Goal: Task Accomplishment & Management: Complete application form

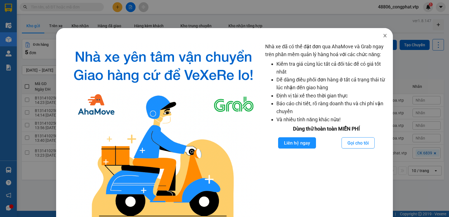
click at [383, 36] on icon "close" at bounding box center [385, 35] width 4 height 4
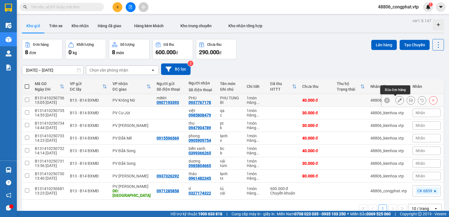
click at [397, 100] on button at bounding box center [400, 100] width 8 height 10
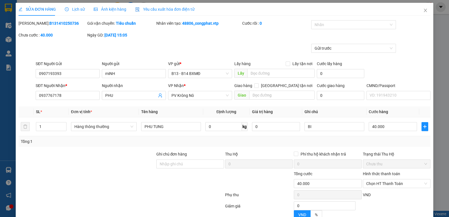
type input "0907193393"
type input "miNH"
type input "0937767178"
type input "PHU"
type input "0"
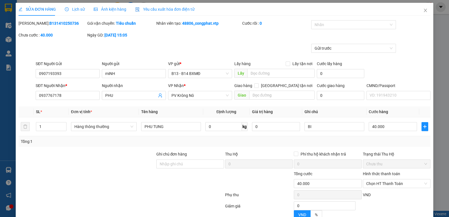
type input "40.000"
drag, startPoint x: 393, startPoint y: 129, endPoint x: 377, endPoint y: 124, distance: 17.0
click at [393, 129] on input "40.000" at bounding box center [393, 126] width 48 height 9
click at [192, 92] on span "PV Krông Nô" at bounding box center [199, 95] width 57 height 8
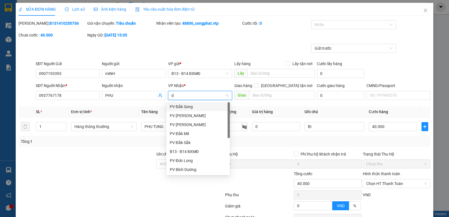
type input "dx"
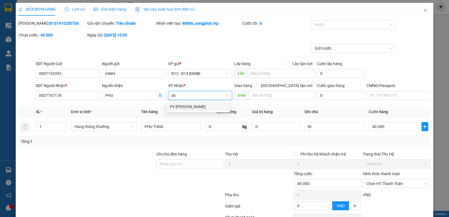
click at [191, 109] on div "PV [PERSON_NAME]" at bounding box center [198, 107] width 57 height 6
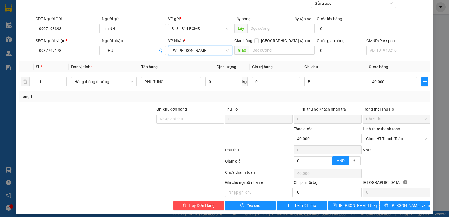
scroll to position [49, 0]
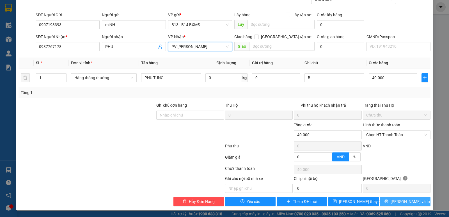
click at [403, 201] on span "[PERSON_NAME] và In" at bounding box center [410, 201] width 39 height 6
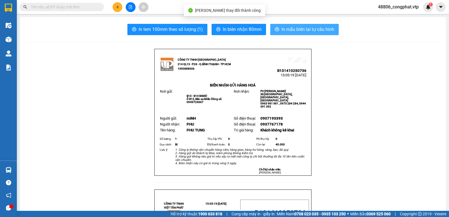
click at [305, 27] on span "In mẫu biên lai tự cấu hình" at bounding box center [307, 29] width 53 height 7
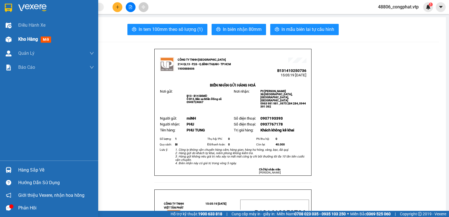
click at [10, 39] on img at bounding box center [9, 39] width 6 height 6
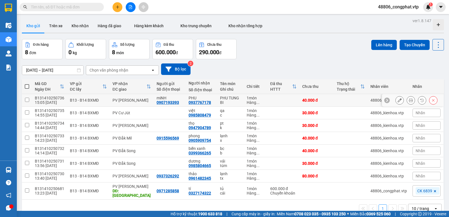
click at [396, 98] on button at bounding box center [400, 100] width 8 height 10
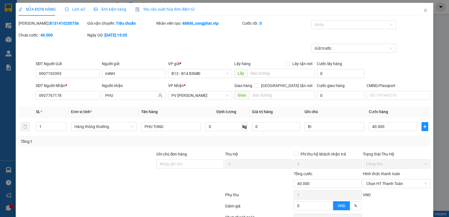
type input "0907193393"
type input "miNH"
type input "0937767178"
type input "PHU"
type input "0"
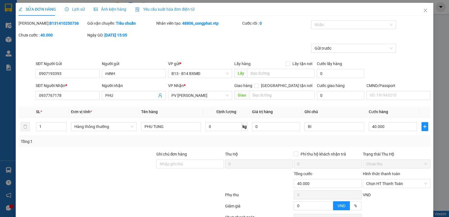
type input "40.000"
click at [265, 96] on input "text" at bounding box center [282, 95] width 66 height 9
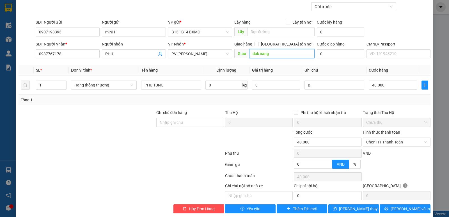
scroll to position [49, 0]
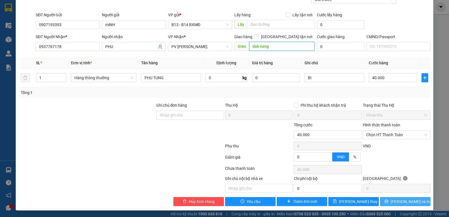
type input "dak nang"
click at [395, 203] on button "[PERSON_NAME] và In" at bounding box center [405, 201] width 51 height 9
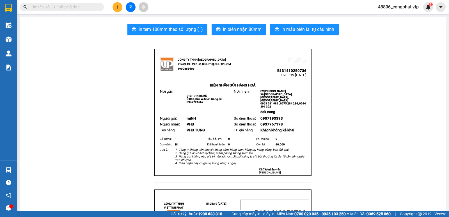
click at [309, 31] on span "In mẫu biên lai tự cấu hình" at bounding box center [307, 29] width 53 height 7
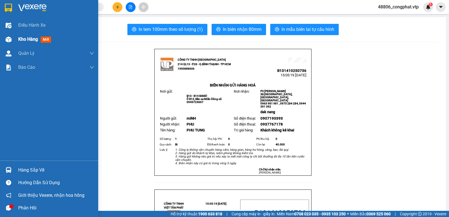
click at [15, 37] on div "Kho hàng mới" at bounding box center [49, 39] width 98 height 14
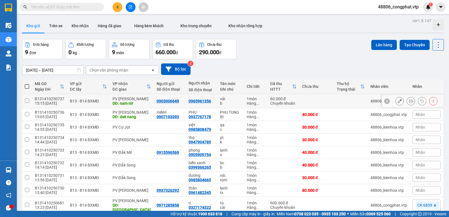
click at [398, 101] on icon at bounding box center [400, 101] width 4 height 4
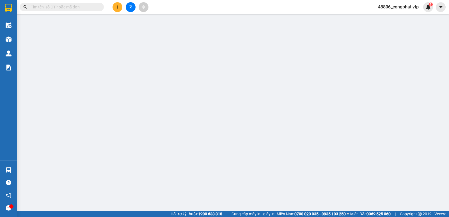
type input "0903006649"
type input "0965961356"
type input "nam nir"
type input "ck39 [DATE] 15h15 60k"
type input "0"
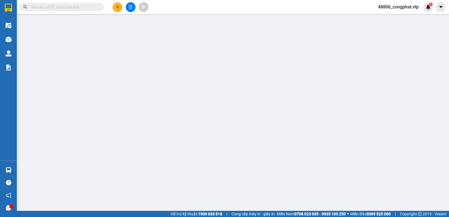
type input "60.000"
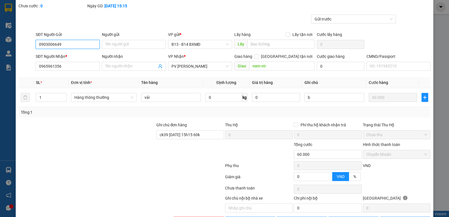
scroll to position [49, 0]
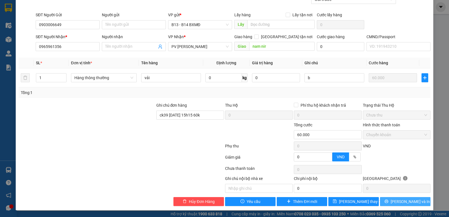
click at [405, 202] on span "[PERSON_NAME] và In" at bounding box center [410, 201] width 39 height 6
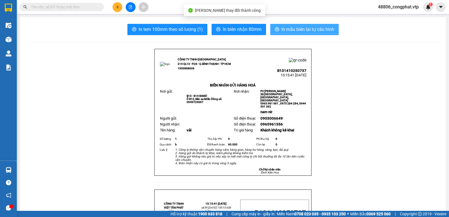
click at [292, 26] on button "In mẫu biên lai tự cấu hình" at bounding box center [304, 29] width 68 height 11
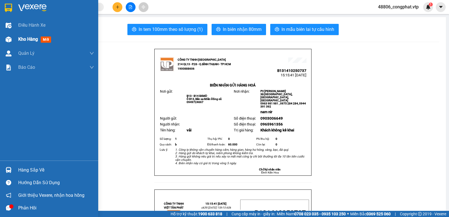
click at [4, 39] on div at bounding box center [9, 40] width 10 height 10
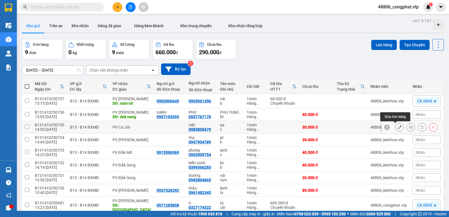
click at [396, 130] on button at bounding box center [400, 127] width 8 height 10
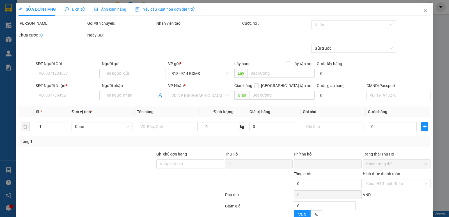
type input "0985808479"
type input "việt"
type input "0"
type input "30.000"
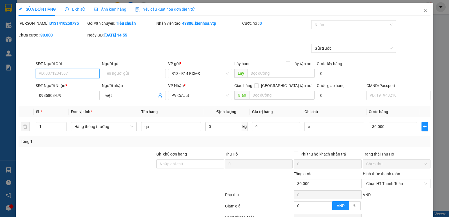
scroll to position [49, 0]
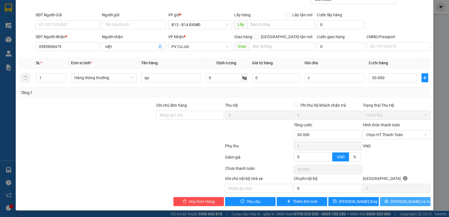
click at [414, 204] on button "[PERSON_NAME] và In" at bounding box center [405, 201] width 51 height 9
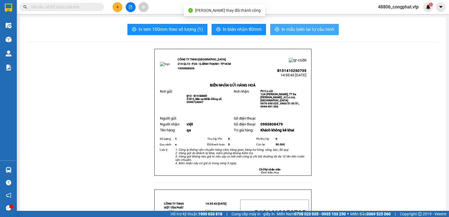
click at [294, 29] on span "In mẫu biên lai tự cấu hình" at bounding box center [307, 29] width 53 height 7
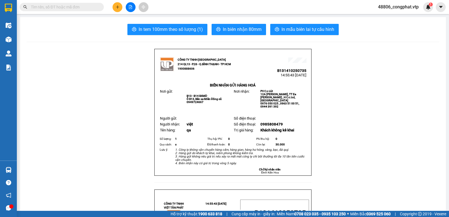
click at [118, 3] on button at bounding box center [118, 7] width 10 height 10
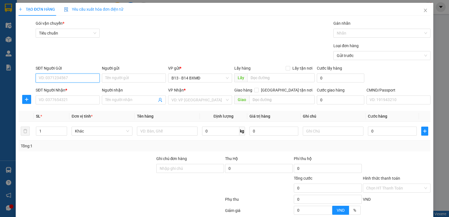
click at [84, 79] on input "SĐT Người Gửi" at bounding box center [68, 78] width 64 height 9
type input "0965637625"
click at [68, 91] on div "0965637625 - cường" at bounding box center [67, 89] width 57 height 6
type input "cường"
type input "0971702940"
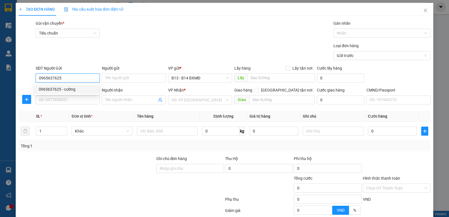
type input "việt/ok"
type input "0965637625"
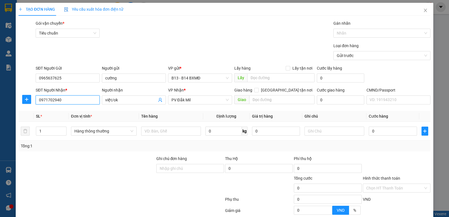
click at [67, 98] on input "0971702940" at bounding box center [68, 99] width 64 height 9
click at [159, 137] on td at bounding box center [171, 131] width 64 height 19
click at [142, 102] on input "việt/ok" at bounding box center [131, 100] width 52 height 6
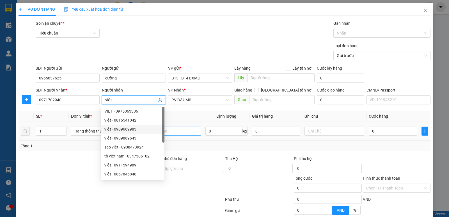
type input "việt"
click at [177, 133] on input "text" at bounding box center [171, 131] width 60 height 9
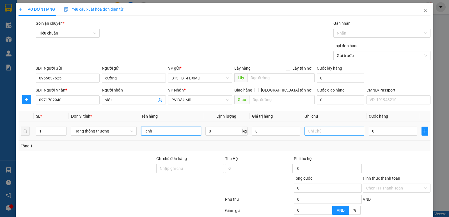
type input "lạnh"
click at [329, 131] on input "text" at bounding box center [334, 131] width 60 height 9
type input "tx"
click at [376, 129] on input "0" at bounding box center [393, 131] width 48 height 9
type input "1"
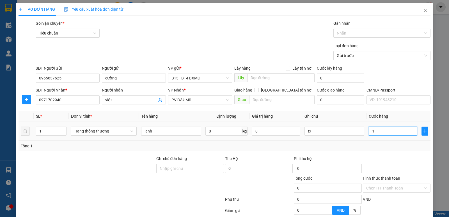
type input "1"
type input "10"
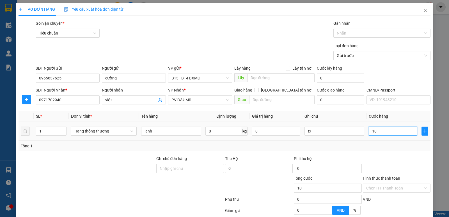
type input "100"
type input "1.000"
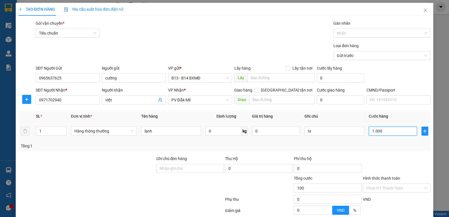
type input "1.000"
type input "10.000"
type input "100.000"
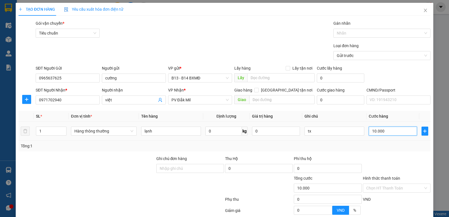
type input "100.000"
click at [376, 129] on input "100.000" at bounding box center [393, 131] width 48 height 9
drag, startPoint x: 376, startPoint y: 129, endPoint x: 304, endPoint y: 128, distance: 72.1
click at [305, 128] on tr "1 Hàng thông thường lạnh 0 kg 0 tx 100.000" at bounding box center [225, 131] width 412 height 19
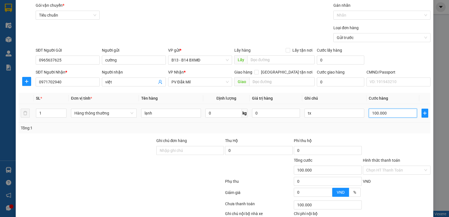
scroll to position [53, 0]
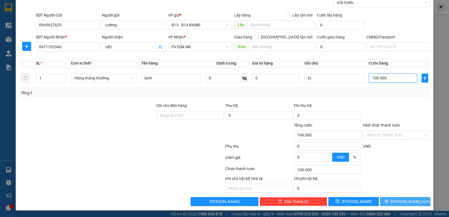
type input "100.000"
click at [405, 198] on button "[PERSON_NAME] và In" at bounding box center [405, 201] width 51 height 9
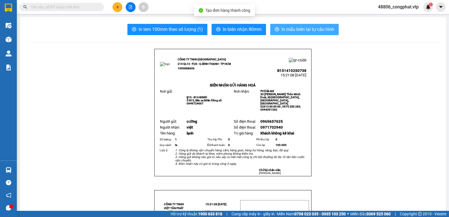
click at [283, 27] on span "In mẫu biên lai tự cấu hình" at bounding box center [307, 29] width 53 height 7
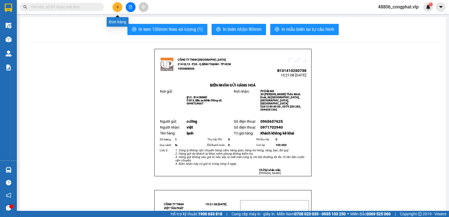
click at [116, 10] on button at bounding box center [118, 7] width 10 height 10
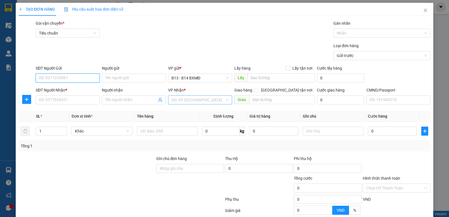
click at [201, 95] on div "VD: VP [GEOGRAPHIC_DATA]" at bounding box center [200, 99] width 64 height 9
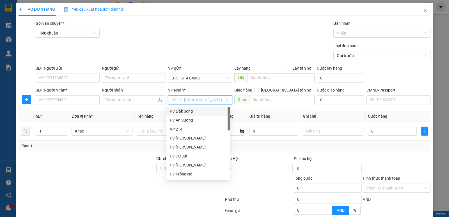
click at [195, 104] on input "search" at bounding box center [197, 100] width 53 height 8
type input "gn"
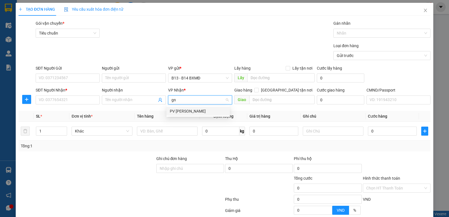
click at [193, 114] on div "PV [PERSON_NAME]" at bounding box center [198, 111] width 57 height 6
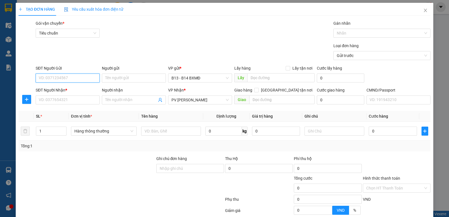
click at [66, 76] on input "SĐT Người Gửi" at bounding box center [68, 78] width 64 height 9
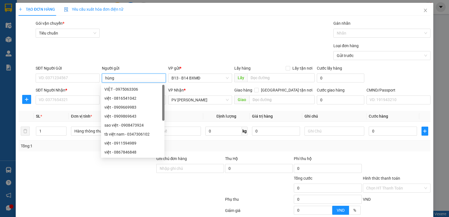
type input "hùng"
click at [55, 51] on div "Loại đơn hàng Gửi trước" at bounding box center [233, 53] width 397 height 20
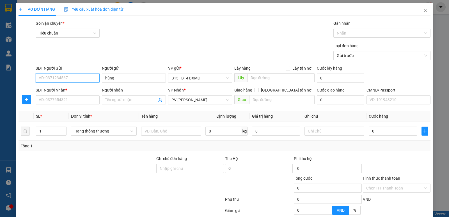
click at [52, 77] on input "SĐT Người Gửi" at bounding box center [68, 78] width 64 height 9
type input "0938030456"
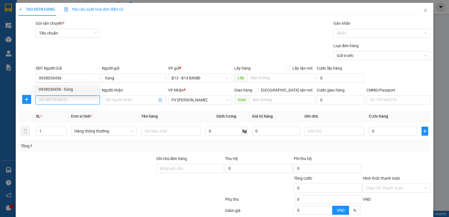
click at [66, 101] on input "SĐT Người Nhận *" at bounding box center [68, 99] width 64 height 9
click at [70, 111] on div "0987869247 - a luân" at bounding box center [67, 111] width 57 height 6
type input "0987869247"
type input "a luân"
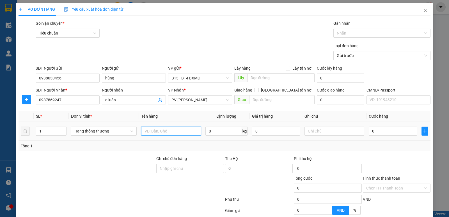
click at [171, 130] on input "text" at bounding box center [171, 131] width 60 height 9
drag, startPoint x: 50, startPoint y: 128, endPoint x: 31, endPoint y: 137, distance: 20.3
click at [31, 137] on tr "1 Hàng thông thường 0 kg 0 0" at bounding box center [225, 131] width 412 height 19
type input "2"
click at [165, 130] on input "text" at bounding box center [171, 131] width 60 height 9
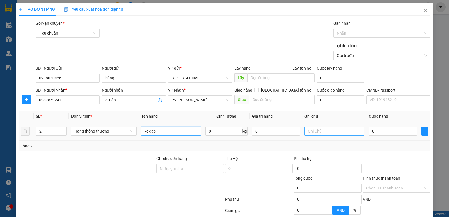
type input "xe đạp"
click at [317, 132] on input "text" at bounding box center [334, 131] width 60 height 9
type input "k"
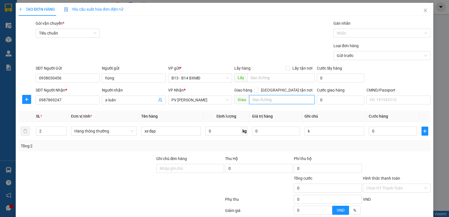
click at [270, 101] on input "text" at bounding box center [282, 99] width 66 height 9
type input "ko bao gãy"
click at [391, 132] on input "0" at bounding box center [393, 131] width 48 height 9
type input "1"
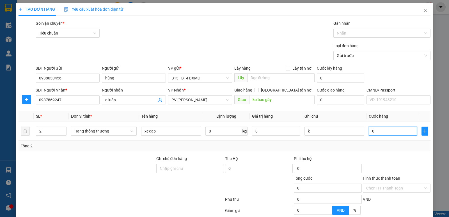
type input "1"
type input "16"
type input "160"
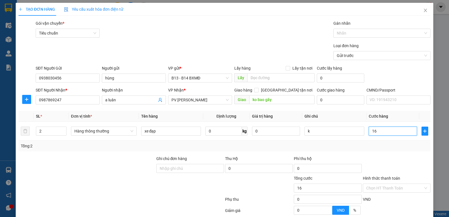
type input "160"
type input "1.600"
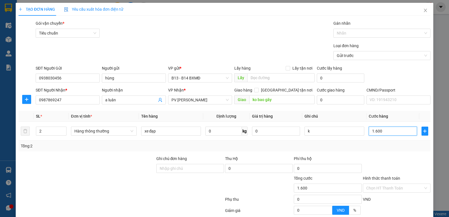
type input "16.000"
type input "160.000"
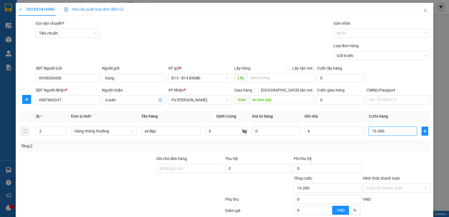
type input "160.000"
type input "1.600.000"
type input "160.000"
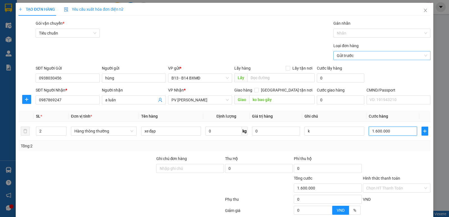
type input "160.000"
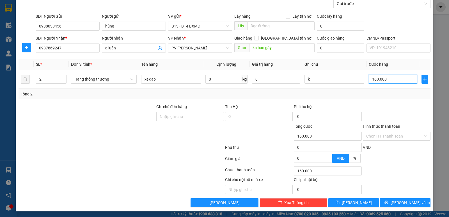
scroll to position [53, 0]
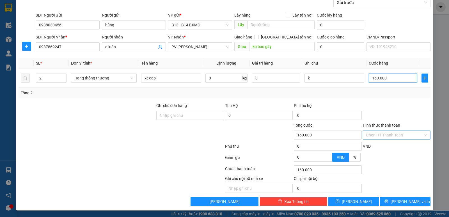
type input "160.000"
click at [384, 134] on input "Hình thức thanh toán" at bounding box center [394, 135] width 57 height 8
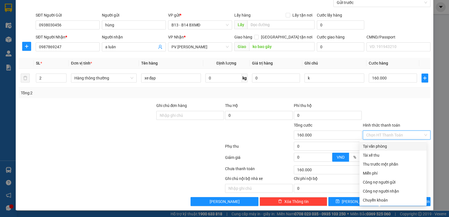
click at [386, 144] on div "Tại văn phòng" at bounding box center [393, 146] width 60 height 6
type input "0"
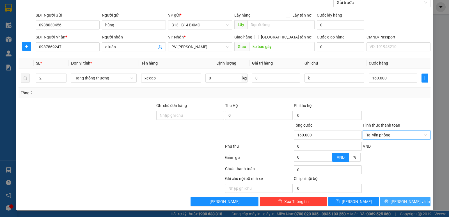
click at [400, 201] on span "[PERSON_NAME] và In" at bounding box center [410, 201] width 39 height 6
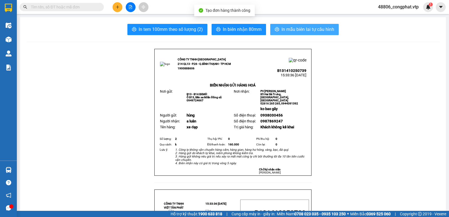
click at [291, 28] on span "In mẫu biên lai tự cấu hình" at bounding box center [307, 29] width 53 height 7
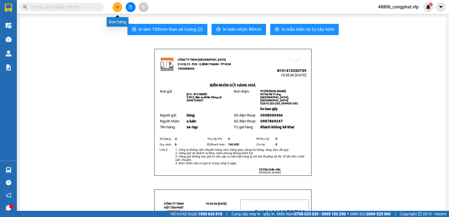
click at [116, 7] on icon "plus" at bounding box center [118, 7] width 4 height 4
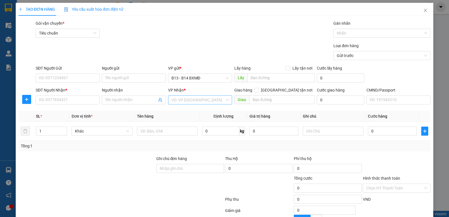
click at [195, 97] on input "search" at bounding box center [197, 100] width 53 height 8
click at [55, 100] on input "SĐT Người Nhận *" at bounding box center [68, 99] width 64 height 9
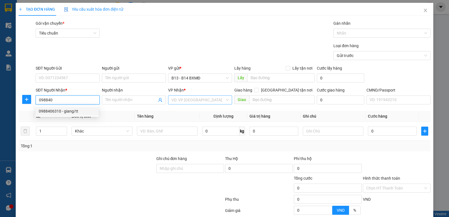
type input "098840"
click at [203, 103] on input "search" at bounding box center [197, 100] width 53 height 8
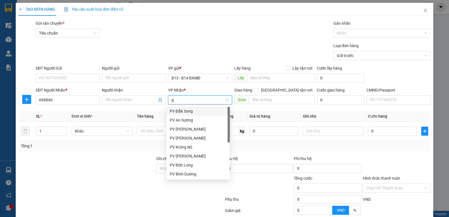
type input "gn"
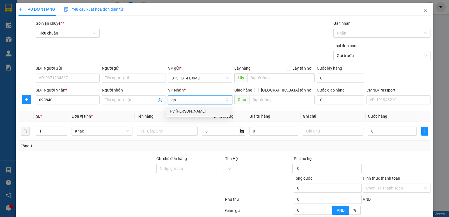
click at [197, 110] on div "PV [PERSON_NAME]" at bounding box center [198, 111] width 57 height 6
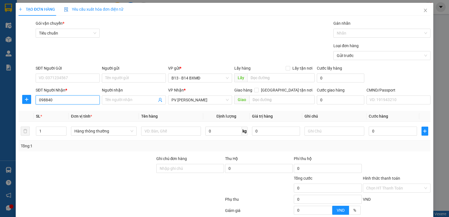
drag, startPoint x: 65, startPoint y: 99, endPoint x: 10, endPoint y: 118, distance: 58.5
click at [10, 118] on div "TẠO ĐƠN HÀNG Yêu cầu xuất hóa đơn điện tử Transit Pickup Surcharge Ids Transit …" at bounding box center [224, 108] width 449 height 217
type input "0988408997"
click at [67, 111] on div "0988408997 - hùng" at bounding box center [67, 111] width 57 height 6
type input "hùng"
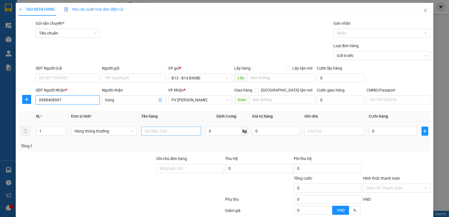
type input "0988408997"
click at [170, 132] on input "text" at bounding box center [171, 131] width 60 height 9
type input "qa"
click at [324, 132] on input "text" at bounding box center [334, 131] width 60 height 9
type input "c"
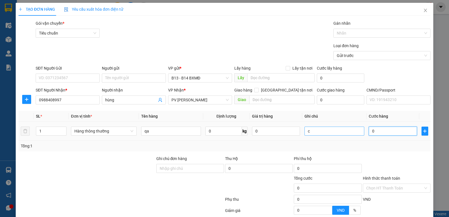
type input "3"
type input "30"
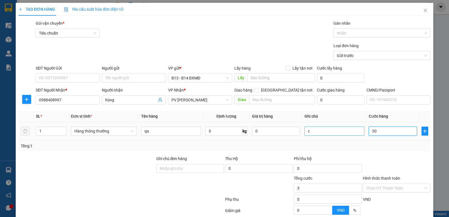
type input "30"
type input "300"
type input "3.000"
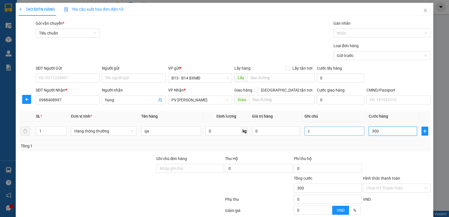
type input "3.000"
type input "30.000"
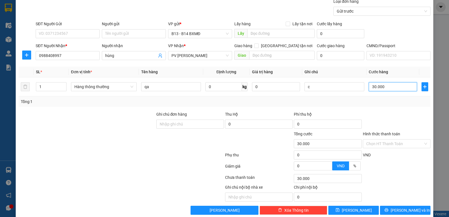
scroll to position [53, 0]
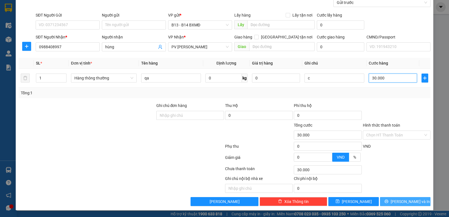
type input "30.000"
click at [408, 202] on span "[PERSON_NAME] và In" at bounding box center [410, 201] width 39 height 6
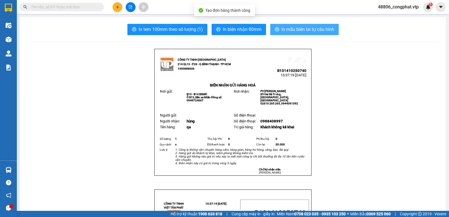
click at [313, 29] on span "In mẫu biên lai tự cấu hình" at bounding box center [307, 29] width 53 height 7
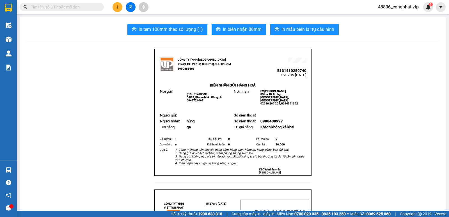
click at [120, 7] on button at bounding box center [118, 7] width 10 height 10
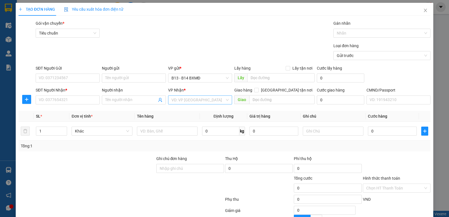
click at [203, 100] on input "search" at bounding box center [197, 100] width 53 height 8
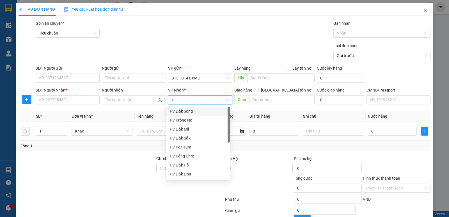
type input "kn"
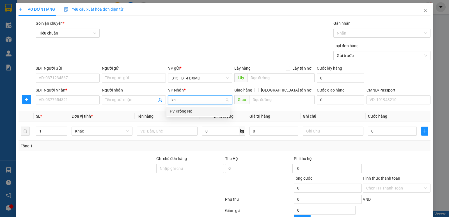
click at [193, 109] on div "PV Krông Nô" at bounding box center [198, 111] width 57 height 6
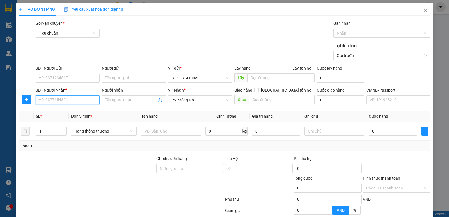
click at [59, 100] on input "SĐT Người Nhận *" at bounding box center [68, 99] width 64 height 9
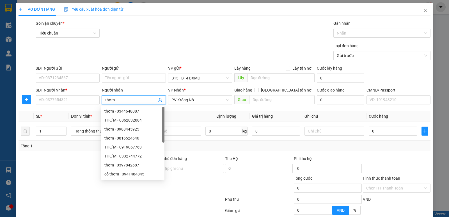
click at [0, 113] on div "TẠO ĐƠN HÀNG Yêu cầu xuất hóa đơn điện tử Transit Pickup Surcharge Ids Transit …" at bounding box center [224, 108] width 449 height 217
type input "thanh"
click at [69, 102] on input "SĐT Người Nhận *" at bounding box center [68, 99] width 64 height 9
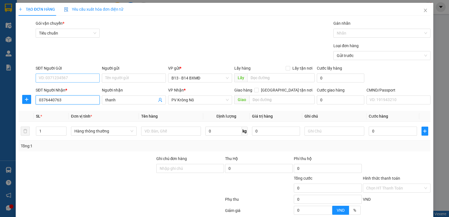
type input "0376440763"
click at [73, 80] on input "SĐT Người Gửi" at bounding box center [68, 78] width 64 height 9
drag, startPoint x: 70, startPoint y: 100, endPoint x: 32, endPoint y: 119, distance: 42.5
click at [33, 119] on div "Transit Pickup Surcharge Ids Transit Deliver Surcharge Ids Transit Deliver Surc…" at bounding box center [225, 139] width 412 height 239
click at [66, 75] on input "SĐT Người Gửi" at bounding box center [68, 78] width 64 height 9
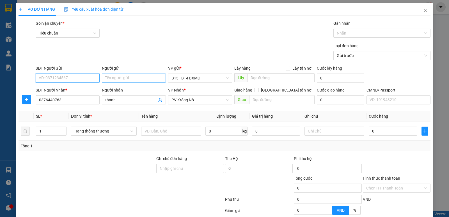
paste input "0376440763"
type input "0376440763"
click at [120, 77] on input "Người gửi" at bounding box center [134, 78] width 64 height 9
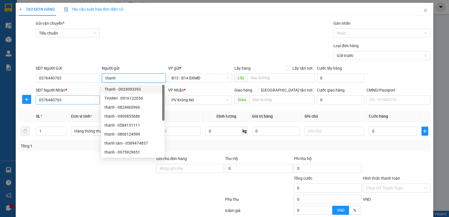
type input "thanh"
drag, startPoint x: 75, startPoint y: 96, endPoint x: 29, endPoint y: 106, distance: 47.0
click at [29, 106] on div "SĐT Người Nhận * 0376440763 0376440763 Người nhận thanh VP Nhận * PV Krông Nô G…" at bounding box center [224, 97] width 413 height 20
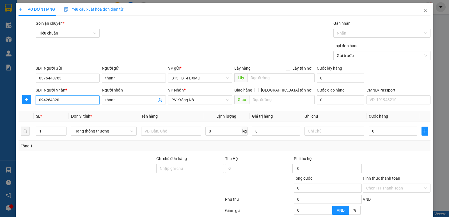
type input "0942648208"
click at [74, 114] on div "0942648208 - linh" at bounding box center [66, 111] width 63 height 9
type input "linh"
type input "0942648208"
drag, startPoint x: 49, startPoint y: 134, endPoint x: 28, endPoint y: 139, distance: 21.1
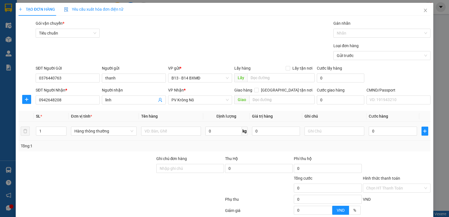
click at [28, 139] on tr "1 Hàng thông thường 0 kg 0 0" at bounding box center [225, 131] width 412 height 19
type input "3"
click at [156, 128] on input "text" at bounding box center [171, 131] width 60 height 9
type input "tc"
click at [324, 132] on input "text" at bounding box center [334, 131] width 60 height 9
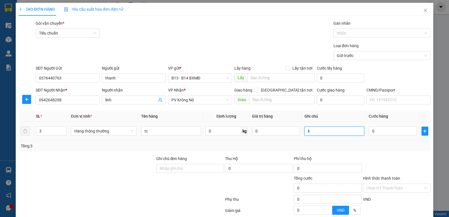
type input "k"
type input "1"
type input "12"
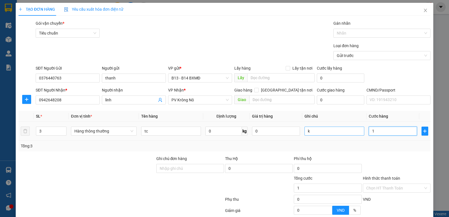
type input "12"
type input "120"
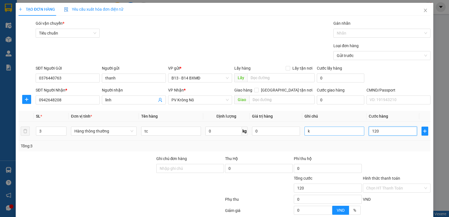
type input "1.200"
type input "12.000"
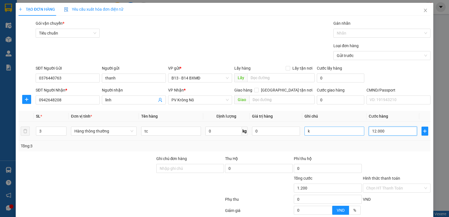
type input "12.000"
type input "120.000"
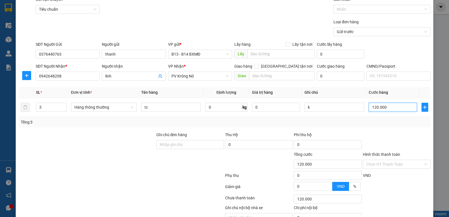
scroll to position [53, 0]
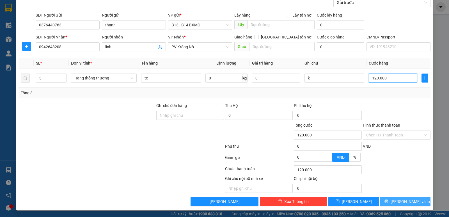
type input "120.000"
click at [407, 204] on span "[PERSON_NAME] và In" at bounding box center [410, 201] width 39 height 6
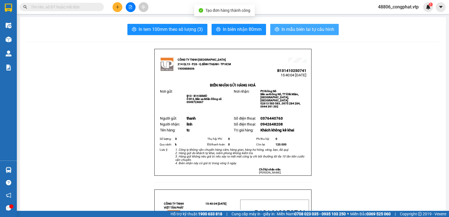
click at [294, 32] on span "In mẫu biên lai tự cấu hình" at bounding box center [307, 29] width 53 height 7
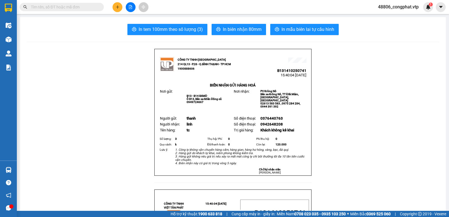
click at [116, 6] on icon "plus" at bounding box center [118, 7] width 4 height 4
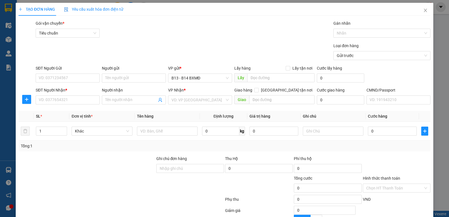
click at [208, 105] on div "VP Nhận * VD: VP [GEOGRAPHIC_DATA]" at bounding box center [200, 97] width 64 height 20
click at [205, 99] on input "search" at bounding box center [197, 100] width 53 height 8
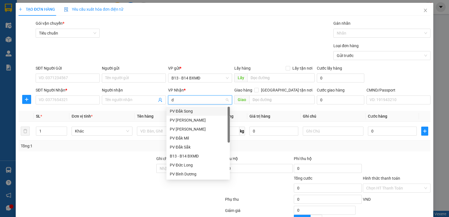
type input "dm"
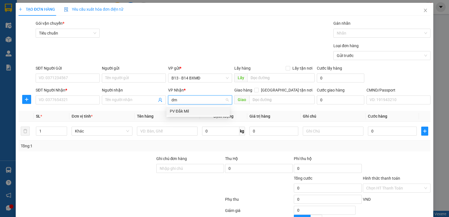
click at [201, 111] on div "PV Đắk Mil" at bounding box center [198, 111] width 57 height 6
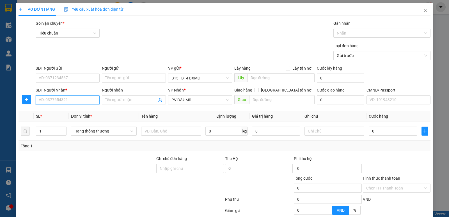
click at [60, 99] on input "SĐT Người Nhận *" at bounding box center [68, 99] width 64 height 9
click at [67, 77] on input "SĐT Người Gửi" at bounding box center [68, 78] width 64 height 9
click at [69, 99] on input "SĐT Người Nhận *" at bounding box center [68, 99] width 64 height 9
type input "0983472960"
click at [67, 112] on div "0983472960 - hiếu" at bounding box center [67, 111] width 57 height 6
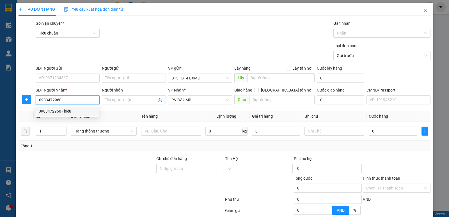
type input "hiếu"
type input "0983472960"
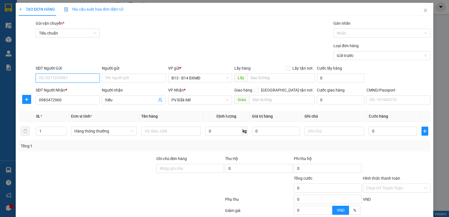
click at [70, 79] on input "SĐT Người Gửi" at bounding box center [68, 78] width 64 height 9
type input "0376440763"
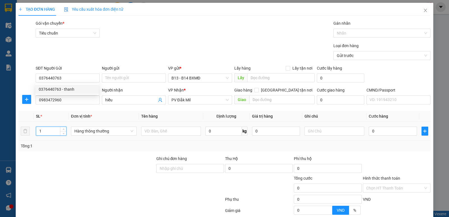
drag, startPoint x: 40, startPoint y: 133, endPoint x: 38, endPoint y: 139, distance: 6.3
click at [37, 138] on td "1" at bounding box center [51, 131] width 35 height 19
type input "2"
click at [169, 130] on input "text" at bounding box center [171, 131] width 60 height 9
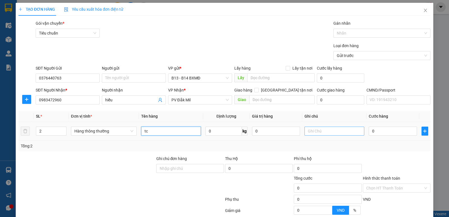
type input "tc"
click at [322, 132] on input "text" at bounding box center [334, 131] width 60 height 9
type input "k"
type input "8"
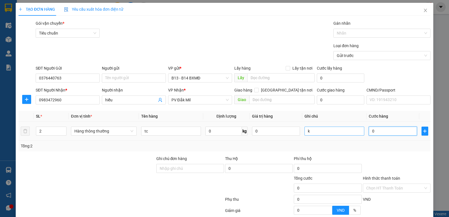
type input "8"
type input "80"
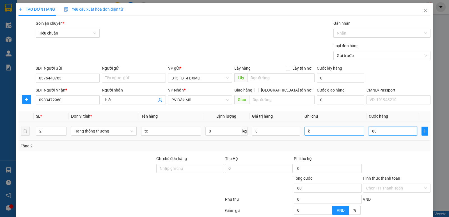
type input "800"
type input "8.000"
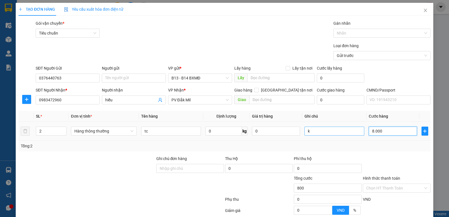
type input "8.000"
type input "80.000"
drag, startPoint x: 394, startPoint y: 132, endPoint x: 290, endPoint y: 159, distance: 106.6
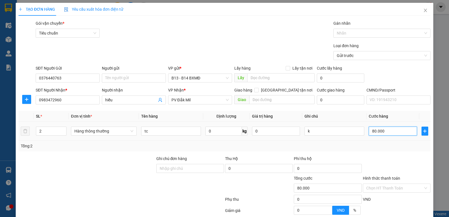
click at [290, 159] on div "Transit Pickup Surcharge Ids Transit Deliver Surcharge Ids Transit Deliver Surc…" at bounding box center [225, 139] width 412 height 239
type input "7"
type input "70"
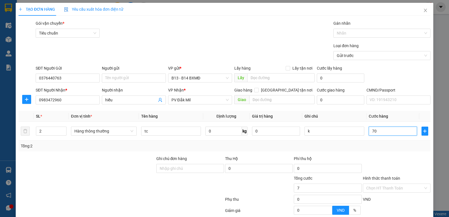
type input "70"
type input "700"
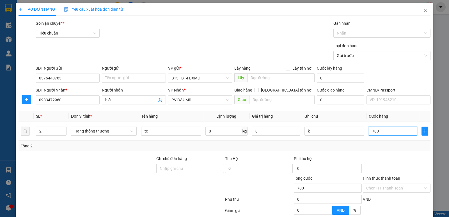
type input "7.000"
type input "70.000"
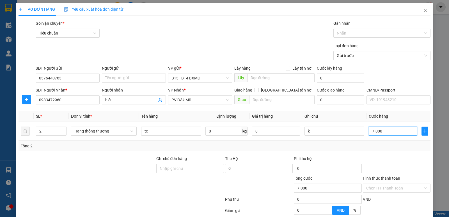
type input "70.000"
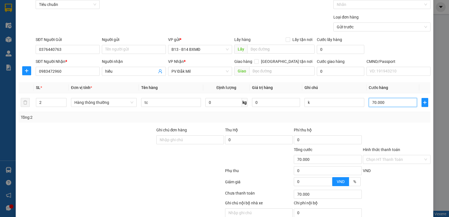
scroll to position [53, 0]
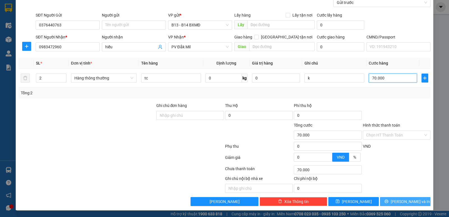
type input "70.000"
click at [398, 200] on span "[PERSON_NAME] và In" at bounding box center [410, 201] width 39 height 6
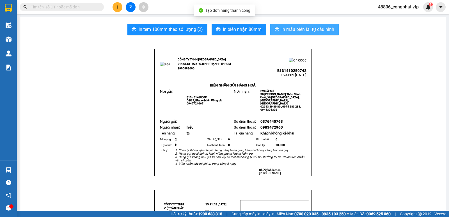
click at [309, 27] on span "In mẫu biên lai tự cấu hình" at bounding box center [307, 29] width 53 height 7
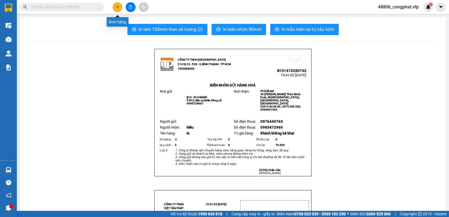
click at [122, 8] on button at bounding box center [118, 7] width 10 height 10
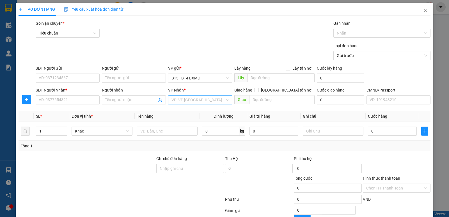
click at [192, 98] on input "search" at bounding box center [197, 100] width 53 height 8
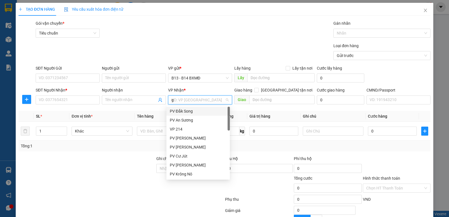
type input "gn"
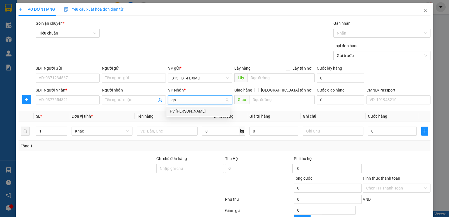
click at [189, 110] on div "PV [PERSON_NAME]" at bounding box center [198, 111] width 57 height 6
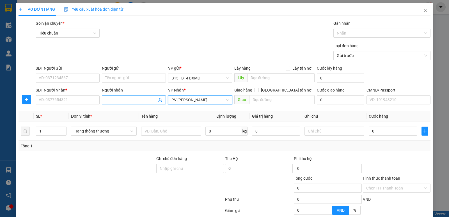
click at [127, 102] on input "Người nhận" at bounding box center [131, 100] width 52 height 6
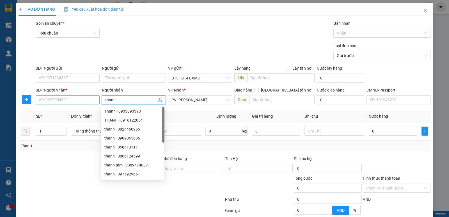
type input "thanh"
click at [66, 102] on input "SĐT Người Nhận *" at bounding box center [68, 99] width 64 height 9
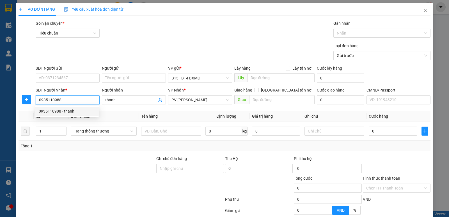
click at [68, 111] on div "0935110988 - thanh" at bounding box center [67, 111] width 57 height 6
type input "0935110988"
click at [165, 133] on input "text" at bounding box center [171, 131] width 60 height 9
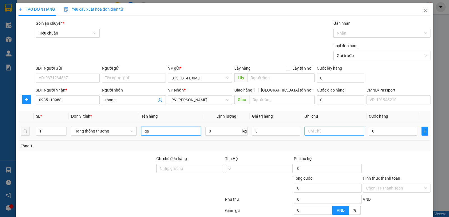
type input "qa"
click at [349, 134] on input "text" at bounding box center [334, 131] width 60 height 9
type input "c"
type input "3"
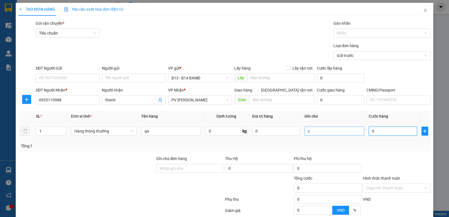
type input "3"
type input "30"
type input "300"
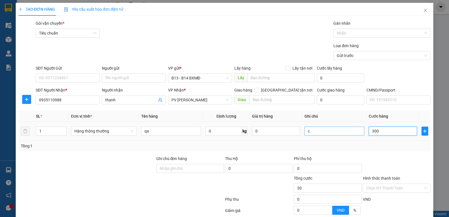
type input "300"
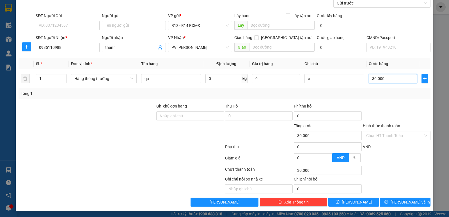
scroll to position [53, 0]
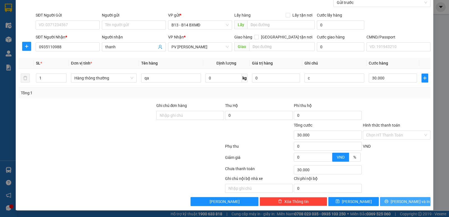
click at [388, 200] on icon "printer" at bounding box center [386, 202] width 4 height 4
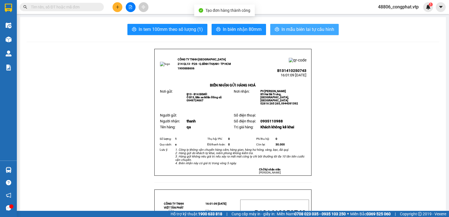
click at [293, 28] on span "In mẫu biên lai tự cấu hình" at bounding box center [307, 29] width 53 height 7
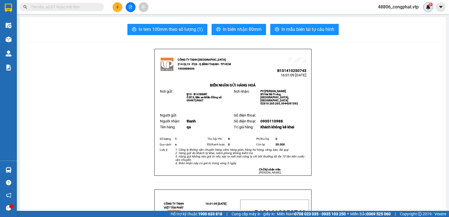
click at [428, 8] on img at bounding box center [428, 6] width 5 height 5
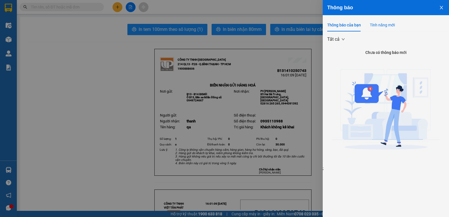
click at [392, 25] on div "Tính năng mới" at bounding box center [382, 25] width 25 height 6
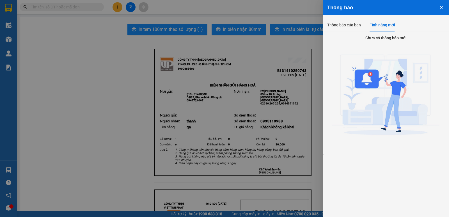
click at [439, 7] on button "Close" at bounding box center [441, 7] width 15 height 14
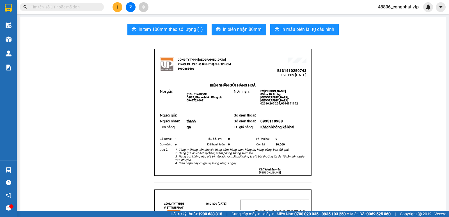
drag, startPoint x: 393, startPoint y: 45, endPoint x: 400, endPoint y: 5, distance: 40.3
click at [120, 5] on button at bounding box center [118, 7] width 10 height 10
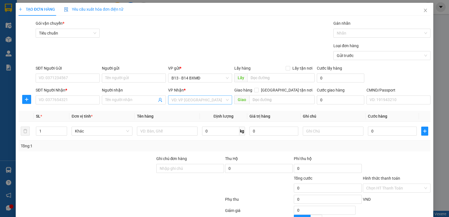
click at [204, 100] on input "search" at bounding box center [197, 100] width 53 height 8
click at [199, 111] on div "PV Đắk Mil" at bounding box center [198, 111] width 57 height 6
click at [268, 101] on input "text" at bounding box center [282, 99] width 66 height 9
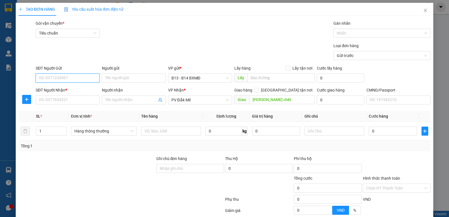
click at [69, 75] on input "SĐT Người Gửi" at bounding box center [68, 78] width 64 height 9
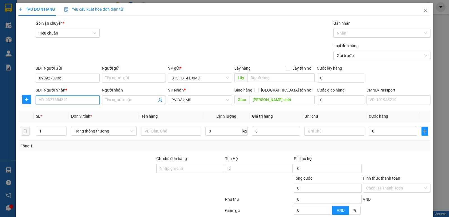
click at [70, 102] on input "SĐT Người Nhận *" at bounding box center [68, 99] width 64 height 9
drag, startPoint x: 132, startPoint y: 102, endPoint x: 0, endPoint y: 111, distance: 131.9
click at [0, 111] on div "TẠO ĐƠN HÀNG Yêu cầu xuất hóa đơn điện tử Transit Pickup Surcharge Ids Transit …" at bounding box center [224, 108] width 449 height 217
click at [77, 99] on input "SĐT Người Nhận *" at bounding box center [68, 99] width 64 height 9
paste input "0395074797"
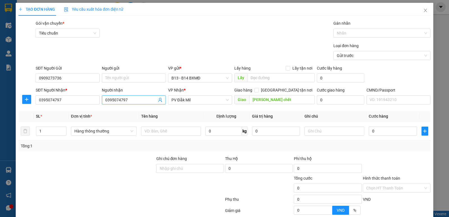
click at [120, 99] on input "0395074797" at bounding box center [131, 100] width 52 height 6
drag, startPoint x: 131, startPoint y: 99, endPoint x: 62, endPoint y: 116, distance: 70.8
click at [62, 116] on div "Transit Pickup Surcharge Ids Transit Deliver Surcharge Ids Transit Deliver Surc…" at bounding box center [225, 139] width 412 height 239
click at [167, 132] on input "text" at bounding box center [171, 131] width 60 height 9
click at [319, 132] on input "text" at bounding box center [334, 131] width 60 height 9
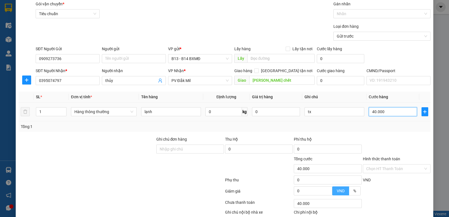
scroll to position [53, 0]
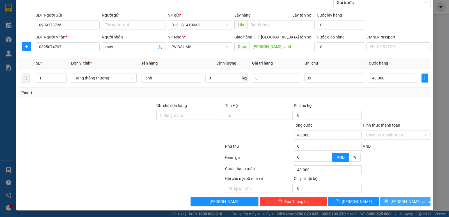
click at [392, 199] on button "[PERSON_NAME] và In" at bounding box center [405, 201] width 51 height 9
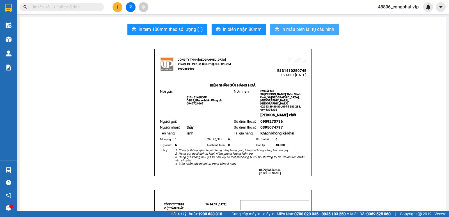
click at [308, 33] on button "In mẫu biên lai tự cấu hình" at bounding box center [304, 29] width 68 height 11
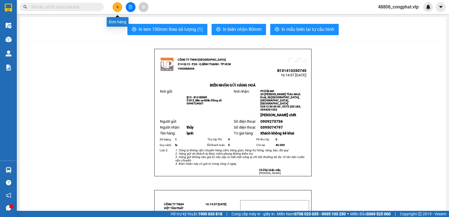
click at [113, 6] on button at bounding box center [118, 7] width 10 height 10
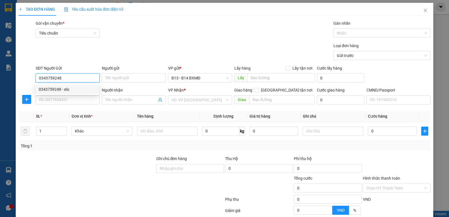
click at [65, 92] on div "0343759248 - alu" at bounding box center [67, 89] width 57 height 6
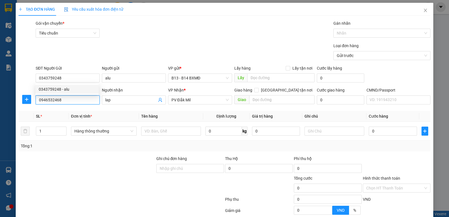
click at [68, 98] on input "0946532468" at bounding box center [68, 99] width 64 height 9
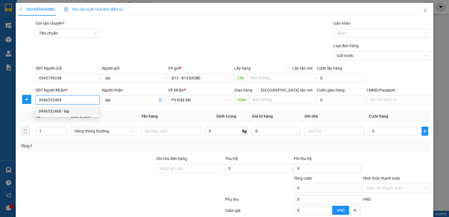
drag, startPoint x: 74, startPoint y: 101, endPoint x: 24, endPoint y: 116, distance: 52.1
click at [0, 105] on div "TẠO ĐƠN HÀNG Yêu cầu xuất hóa đơn điện tử Transit Pickup Surcharge Ids Transit …" at bounding box center [224, 108] width 449 height 217
drag, startPoint x: 88, startPoint y: 110, endPoint x: 141, endPoint y: 123, distance: 55.1
click at [87, 110] on div "0589094567 - [PERSON_NAME]" at bounding box center [67, 111] width 57 height 6
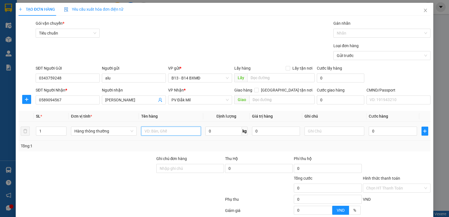
click at [166, 134] on input "text" at bounding box center [171, 131] width 60 height 9
click at [268, 103] on input "text" at bounding box center [282, 99] width 66 height 9
click at [173, 128] on input "text" at bounding box center [171, 131] width 60 height 9
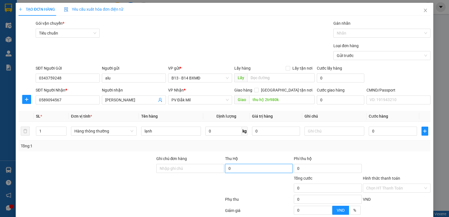
click at [261, 166] on input "0" at bounding box center [259, 168] width 68 height 9
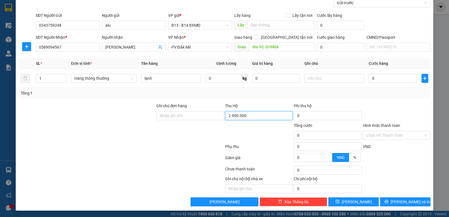
scroll to position [53, 0]
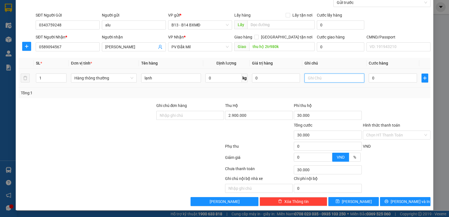
click at [322, 75] on input "text" at bounding box center [334, 78] width 60 height 9
click at [384, 77] on input "0" at bounding box center [393, 78] width 48 height 9
click at [390, 135] on input "Hình thức thanh toán" at bounding box center [394, 135] width 57 height 8
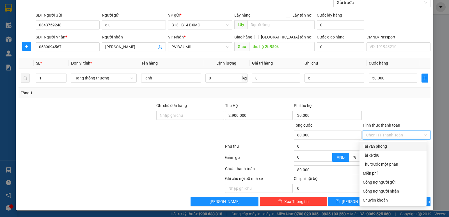
click at [386, 143] on div "Tại văn phòng" at bounding box center [392, 146] width 67 height 9
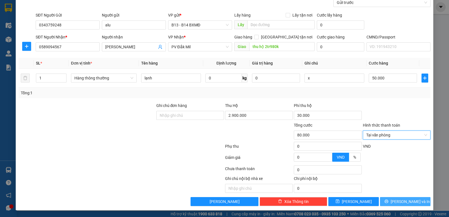
drag, startPoint x: 395, startPoint y: 200, endPoint x: 388, endPoint y: 189, distance: 12.1
click at [395, 200] on button "[PERSON_NAME] và In" at bounding box center [405, 201] width 51 height 9
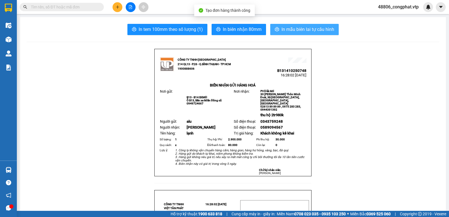
click at [269, 27] on div "In tem 100mm theo số lượng (1) In biên nhận 80mm In mẫu biên lai tự cấu hình" at bounding box center [233, 29] width 412 height 11
click at [276, 28] on icon "printer" at bounding box center [277, 29] width 4 height 4
click at [116, 9] on button at bounding box center [118, 7] width 10 height 10
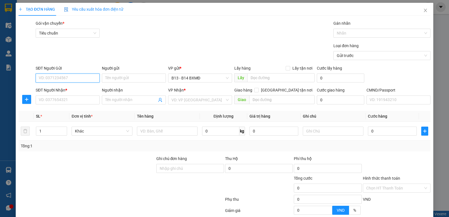
click at [67, 81] on input "SĐT Người Gửi" at bounding box center [68, 78] width 64 height 9
click at [80, 90] on div "0966661492" at bounding box center [67, 89] width 57 height 6
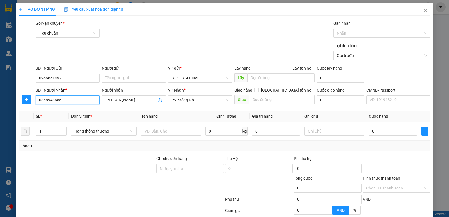
click at [78, 102] on input "0868948685" at bounding box center [68, 99] width 64 height 9
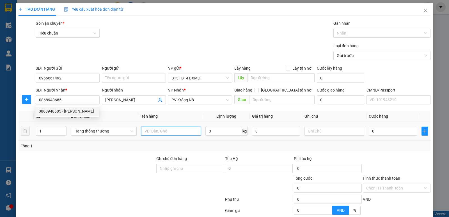
click at [166, 131] on input "text" at bounding box center [171, 131] width 60 height 9
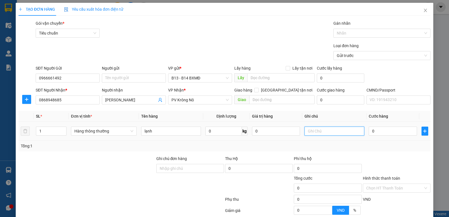
click at [340, 129] on input "text" at bounding box center [334, 131] width 60 height 9
click at [374, 132] on input "0" at bounding box center [393, 131] width 48 height 9
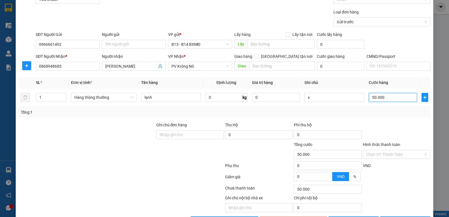
scroll to position [53, 0]
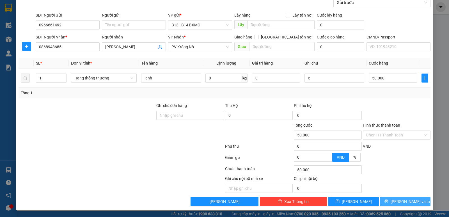
click at [400, 201] on span "[PERSON_NAME] và In" at bounding box center [410, 201] width 39 height 6
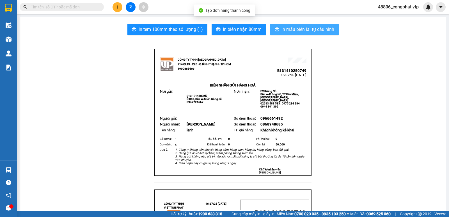
click at [296, 28] on span "In mẫu biên lai tự cấu hình" at bounding box center [307, 29] width 53 height 7
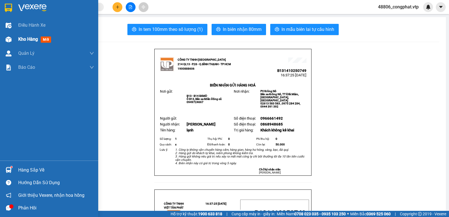
click at [17, 36] on div "Kho hàng mới" at bounding box center [49, 39] width 98 height 14
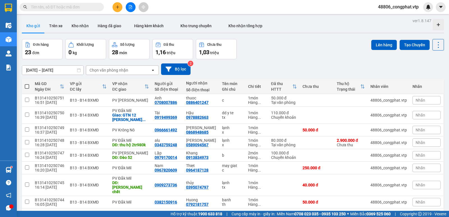
click at [118, 6] on icon "plus" at bounding box center [117, 6] width 0 height 3
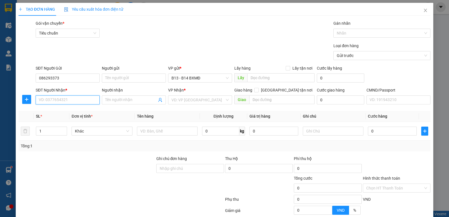
click at [78, 102] on input "SĐT Người Nhận *" at bounding box center [68, 99] width 64 height 9
click at [82, 111] on div "0935958999 - PHÁT" at bounding box center [67, 111] width 57 height 6
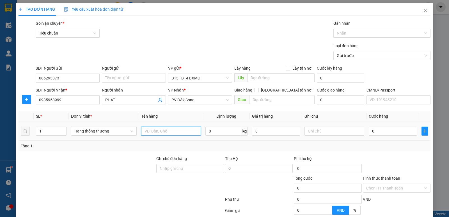
click at [163, 133] on input "text" at bounding box center [171, 131] width 60 height 9
drag, startPoint x: 48, startPoint y: 132, endPoint x: 1, endPoint y: 146, distance: 49.2
click at [0, 143] on div "TẠO ĐƠN HÀNG Yêu cầu xuất hóa đơn điện tử Transit Pickup Surcharge Ids Transit …" at bounding box center [224, 108] width 449 height 217
click at [167, 134] on input "text" at bounding box center [171, 131] width 60 height 9
click at [329, 128] on input "text" at bounding box center [334, 131] width 60 height 9
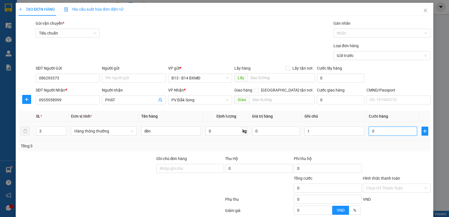
drag, startPoint x: 399, startPoint y: 127, endPoint x: 399, endPoint y: 130, distance: 3.1
click at [399, 127] on input "0" at bounding box center [393, 131] width 48 height 9
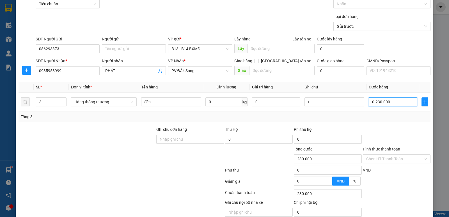
scroll to position [53, 0]
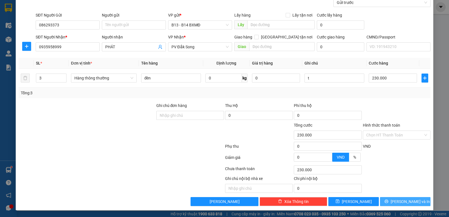
click at [414, 203] on button "[PERSON_NAME] và In" at bounding box center [405, 201] width 51 height 9
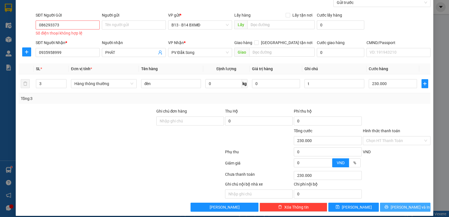
click at [396, 208] on button "[PERSON_NAME] và In" at bounding box center [405, 207] width 51 height 9
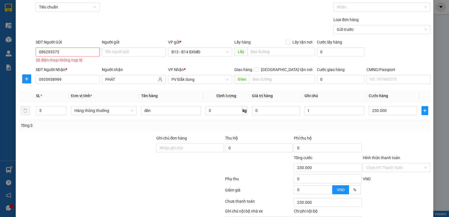
scroll to position [0, 0]
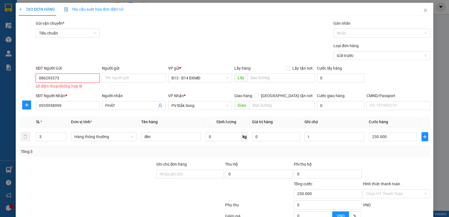
click at [68, 74] on input "086293373" at bounding box center [68, 78] width 64 height 9
drag, startPoint x: 68, startPoint y: 80, endPoint x: 15, endPoint y: 101, distance: 57.8
click at [0, 81] on div "TẠO ĐƠN HÀNG Yêu cầu xuất hóa đơn điện tử Transit Pickup Surcharge Ids Transit …" at bounding box center [224, 108] width 449 height 217
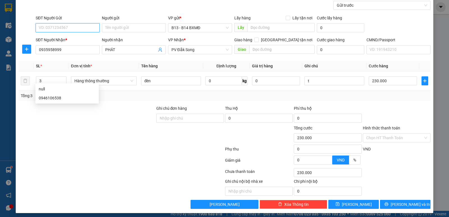
scroll to position [53, 0]
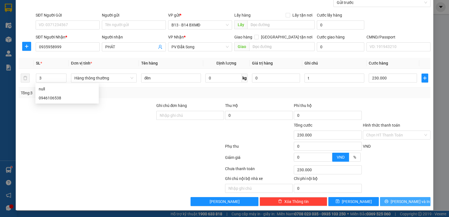
click at [402, 204] on span "[PERSON_NAME] và In" at bounding box center [410, 201] width 39 height 6
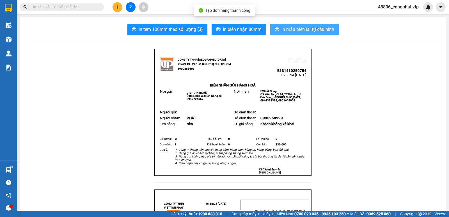
click at [276, 31] on icon "printer" at bounding box center [277, 29] width 4 height 4
